Goal: Book appointment/travel/reservation

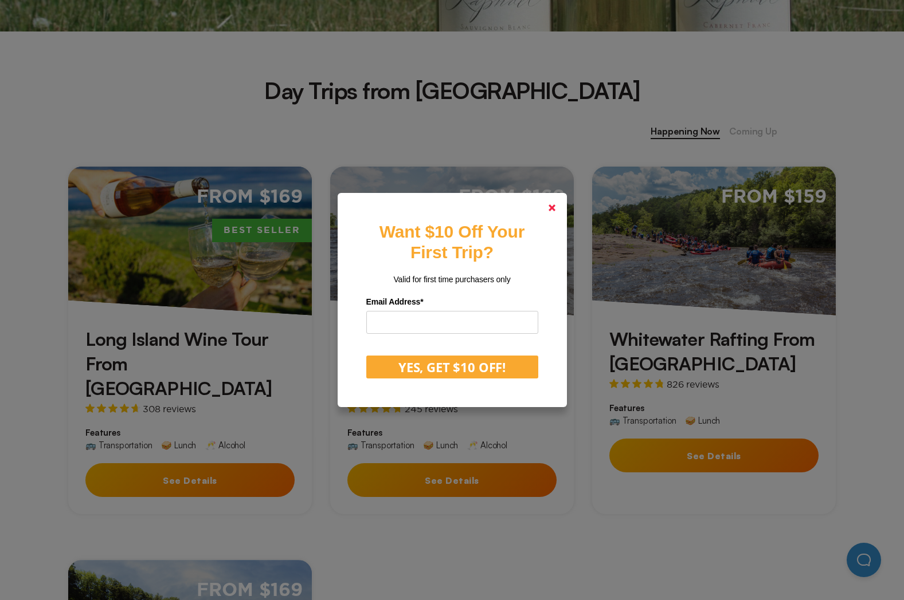
click at [562, 207] on link at bounding box center [552, 208] width 28 height 28
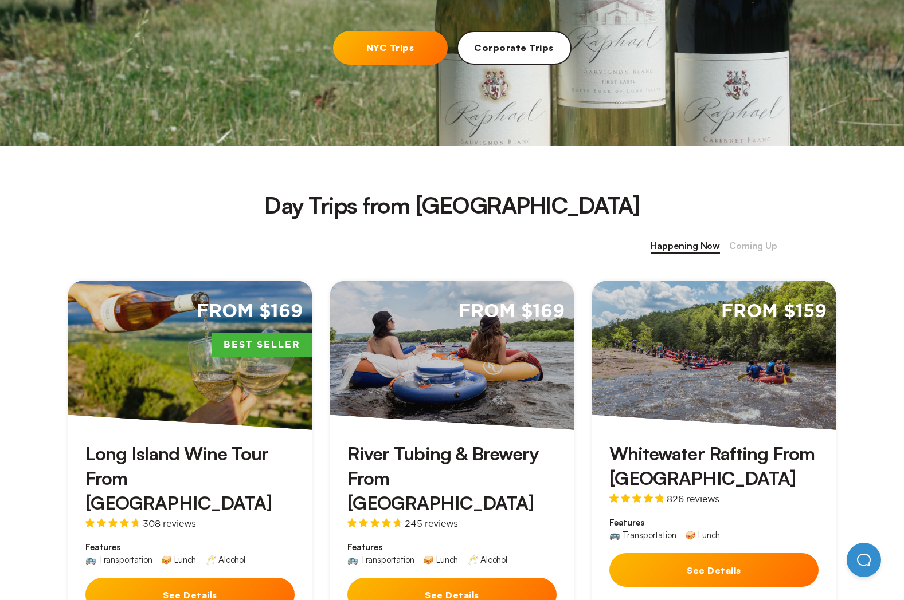
scroll to position [516, 0]
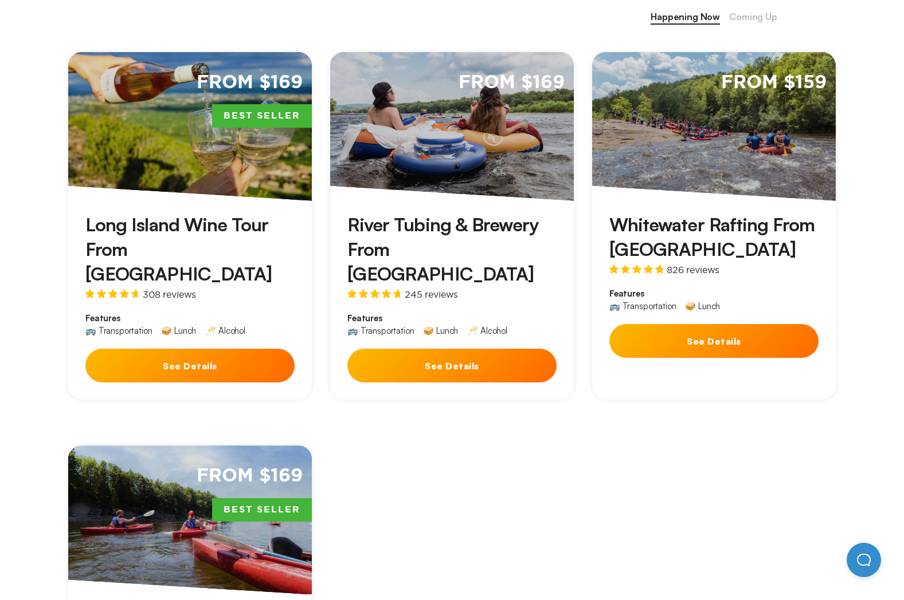
click at [250, 349] on button "See Details" at bounding box center [189, 366] width 209 height 34
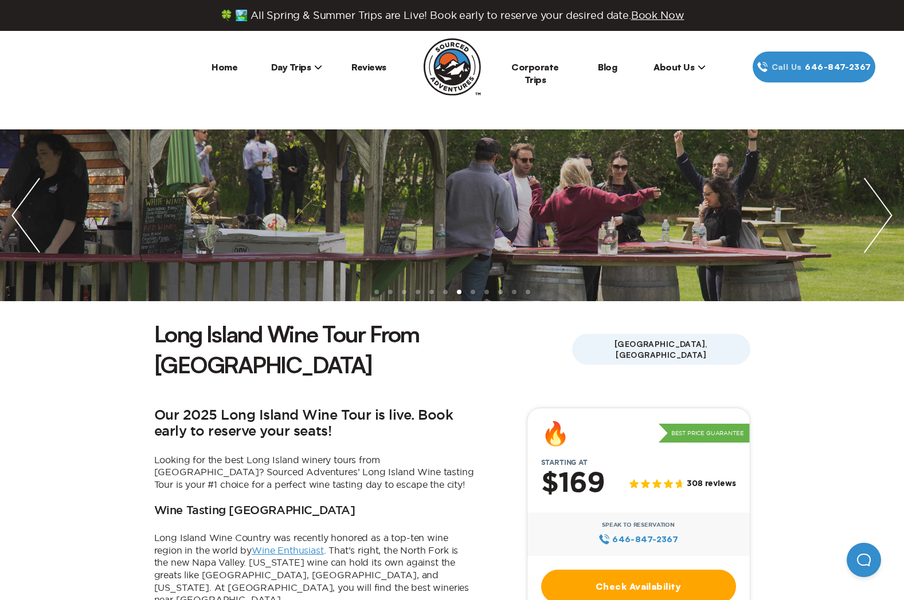
click at [308, 64] on span "Day Trips" at bounding box center [297, 66] width 52 height 11
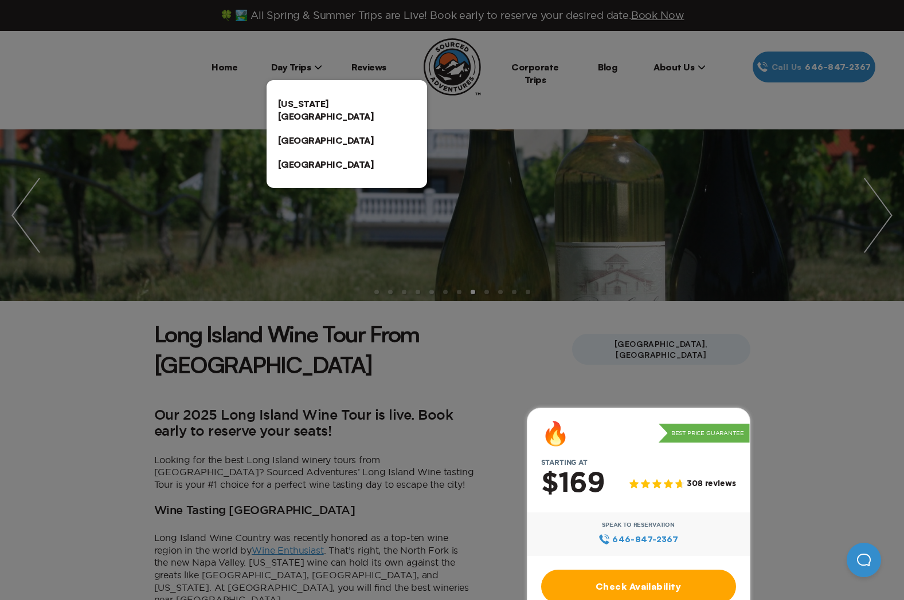
click at [223, 68] on div at bounding box center [452, 300] width 904 height 600
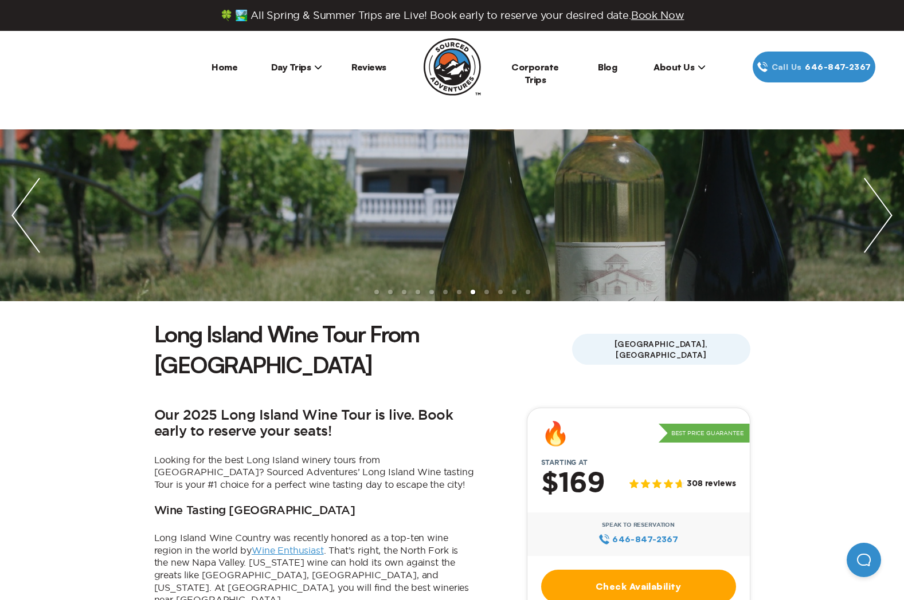
click at [223, 68] on link "Home" at bounding box center [224, 66] width 26 height 11
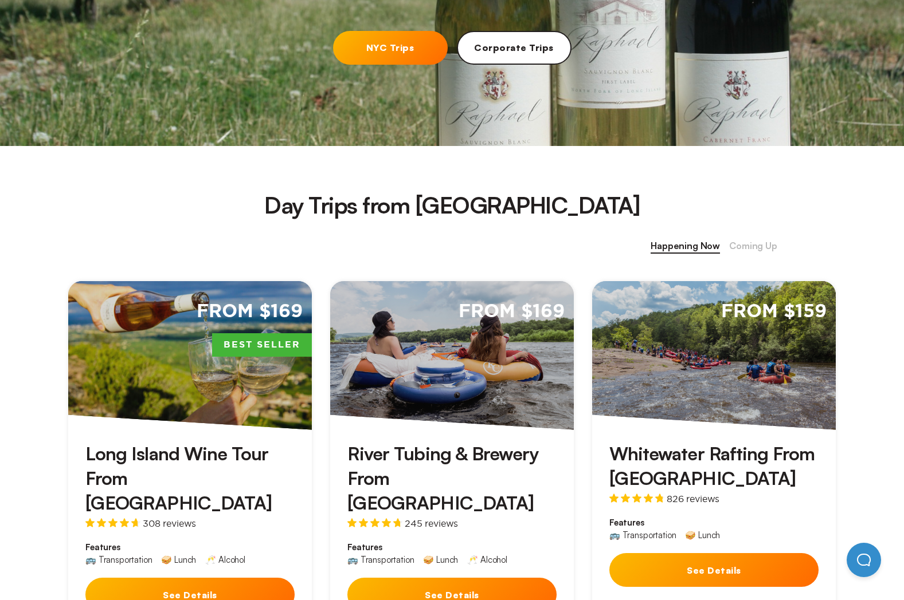
scroll to position [458, 0]
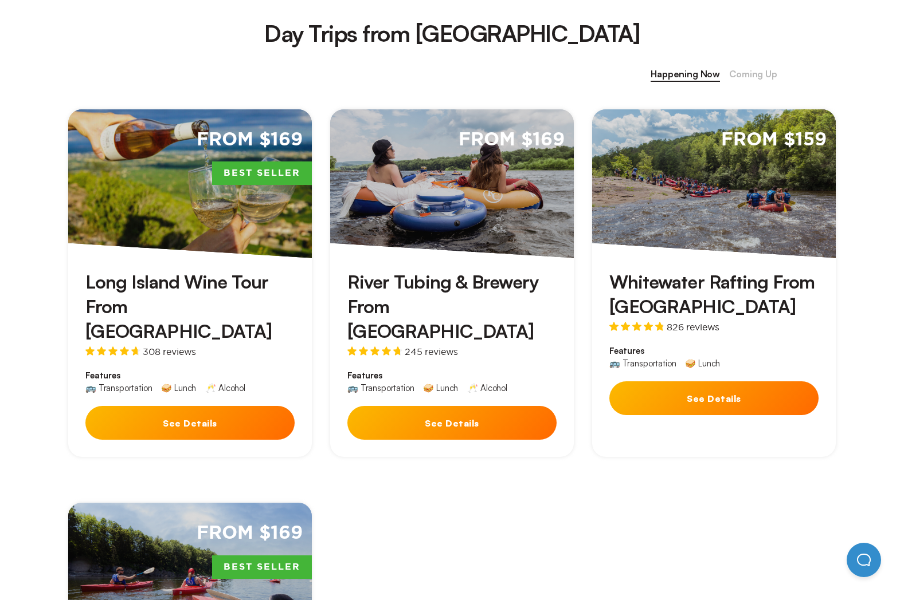
click at [168, 406] on button "See Details" at bounding box center [189, 423] width 209 height 34
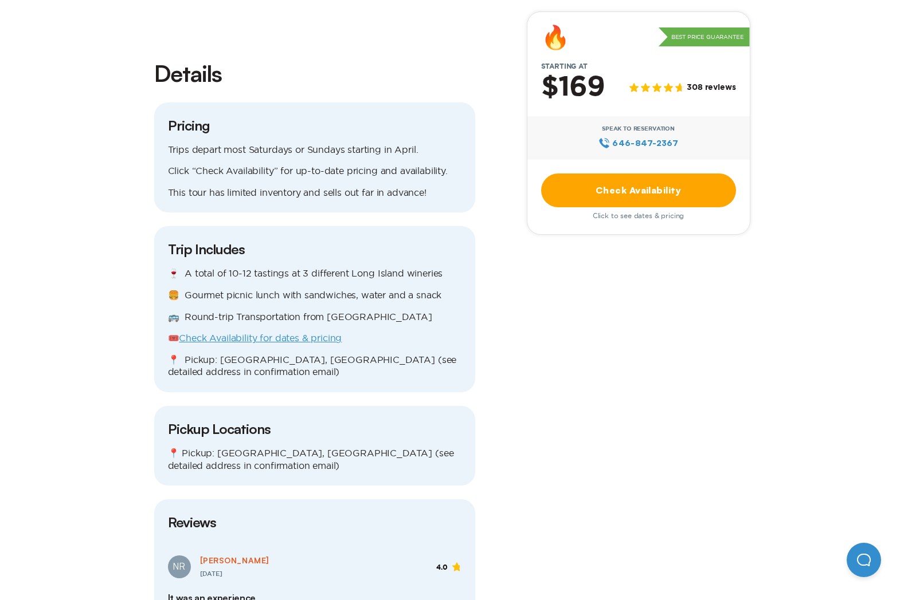
scroll to position [1031, 0]
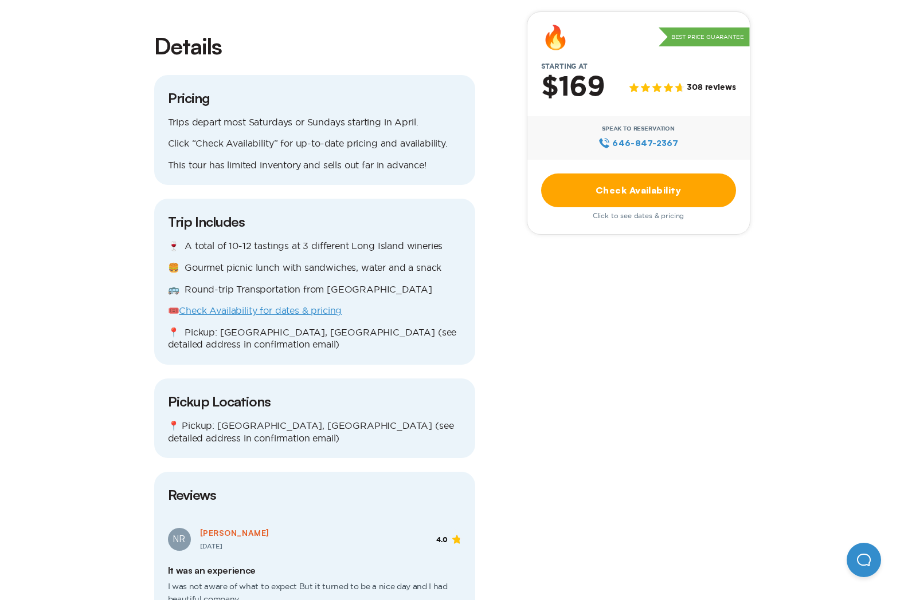
click at [229, 305] on link "Check Availability for dates & pricing" at bounding box center [260, 310] width 163 height 10
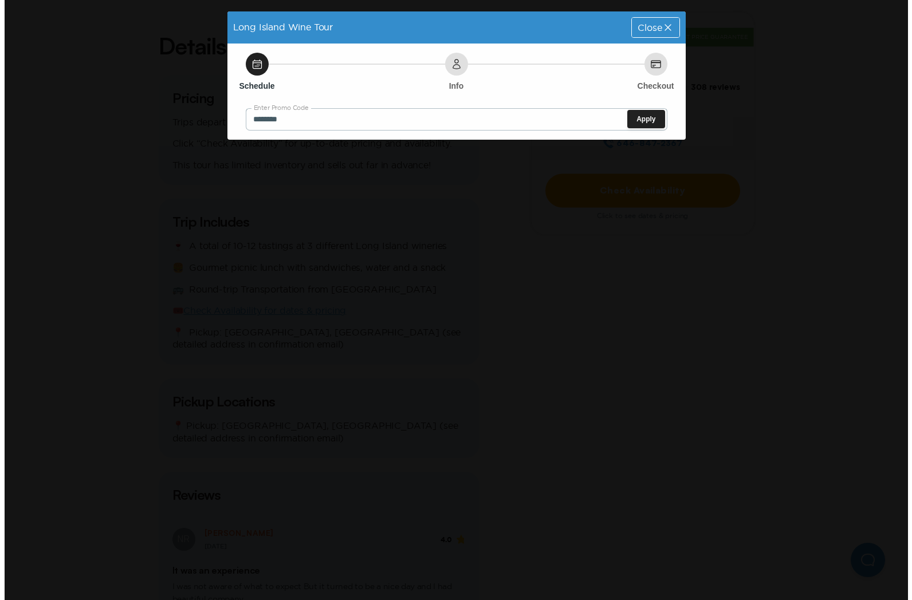
scroll to position [0, 0]
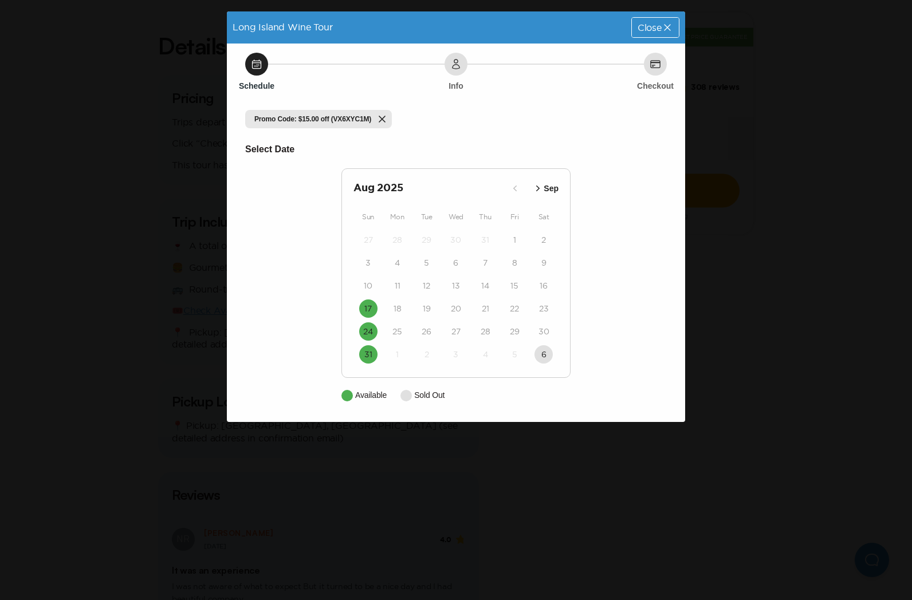
click at [539, 187] on icon "button" at bounding box center [537, 189] width 3 height 6
click at [517, 184] on icon "button" at bounding box center [516, 188] width 11 height 11
click at [538, 186] on icon "button" at bounding box center [537, 189] width 3 height 6
click at [539, 187] on icon "button" at bounding box center [539, 188] width 11 height 11
click at [544, 358] on time "8" at bounding box center [543, 354] width 5 height 11
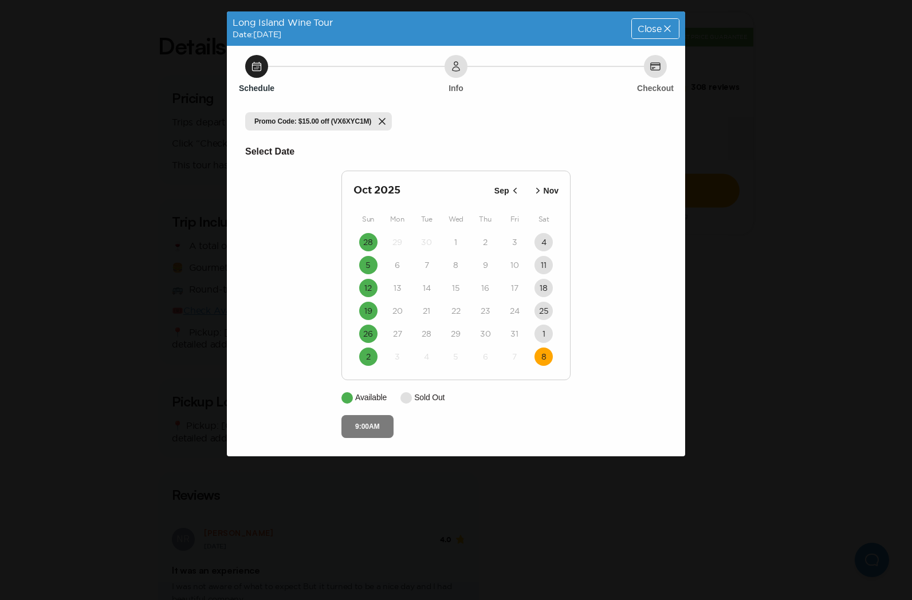
click at [364, 417] on button "9:00AM" at bounding box center [367, 426] width 52 height 23
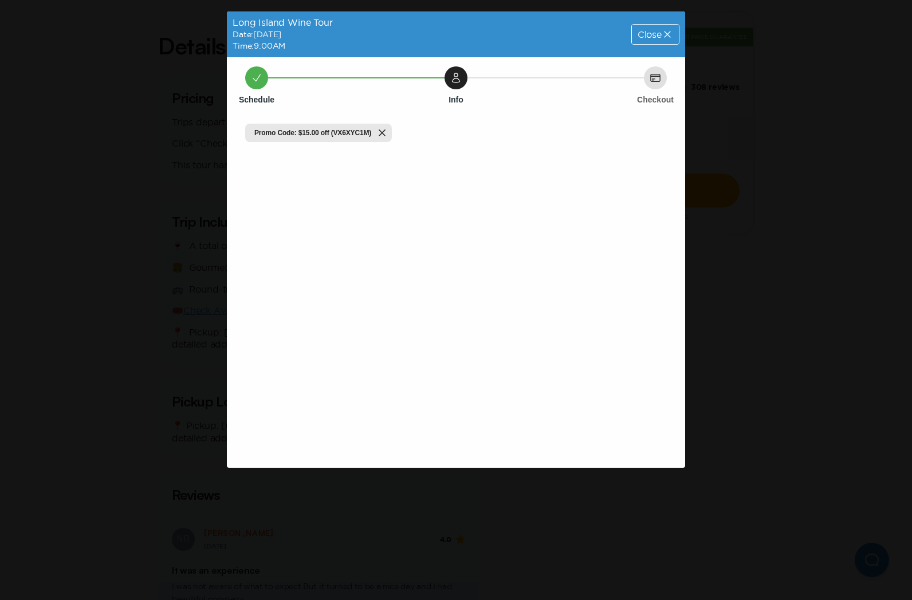
click at [370, 426] on div "Long Island Wine Tour Date: [DATE] Time: 9:00AM Close Schedule Info Checkout Pr…" at bounding box center [456, 300] width 912 height 600
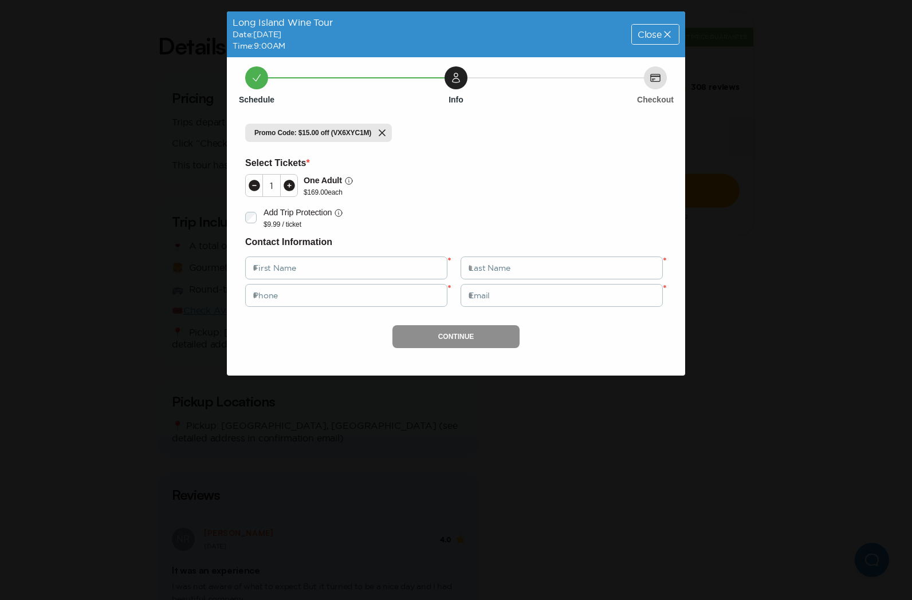
click at [659, 28] on div "Close" at bounding box center [655, 34] width 47 height 19
